Goal: Navigation & Orientation: Find specific page/section

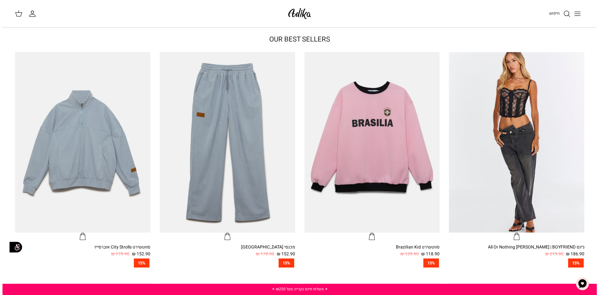
scroll to position [185, 0]
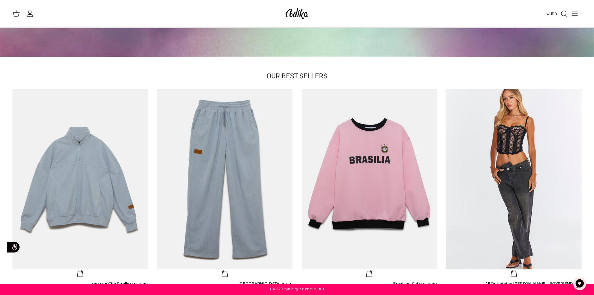
click at [571, 9] on button "Toggle menu" at bounding box center [575, 14] width 14 height 14
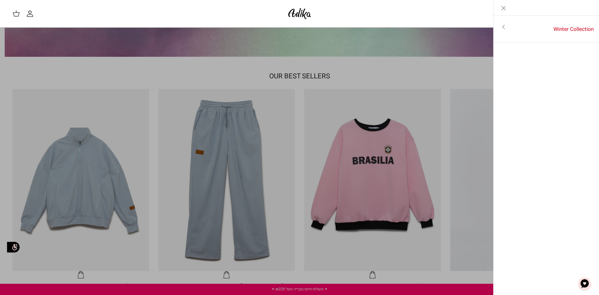
click at [501, 9] on icon "Close" at bounding box center [503, 7] width 7 height 7
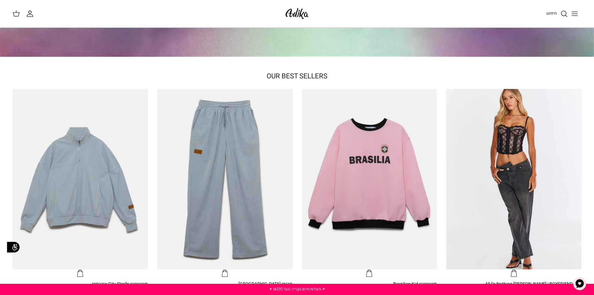
click at [573, 15] on icon "Toggle menu" at bounding box center [574, 13] width 7 height 7
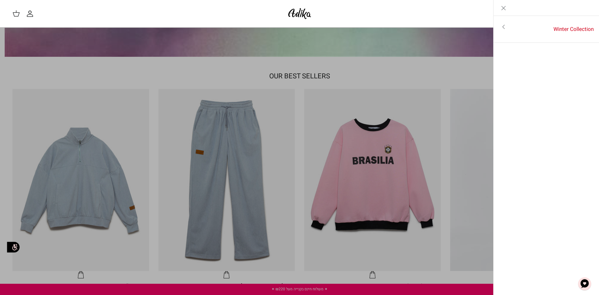
click at [499, 32] on link "Toggle menu" at bounding box center [504, 27] width 20 height 14
click at [510, 31] on link "לכל הפריטים" at bounding box center [547, 28] width 100 height 16
